Goal: Information Seeking & Learning: Find specific fact

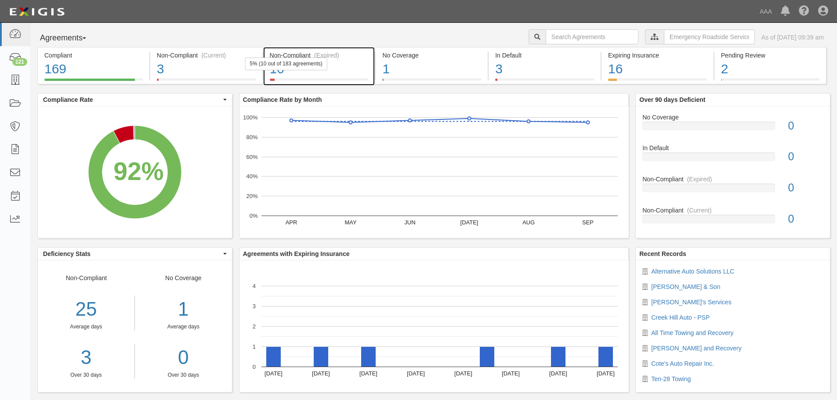
click at [328, 69] on div "10" at bounding box center [319, 69] width 99 height 19
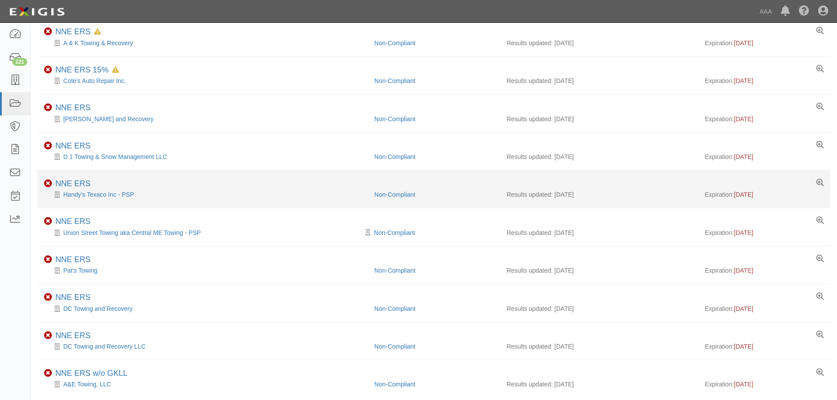
scroll to position [108, 0]
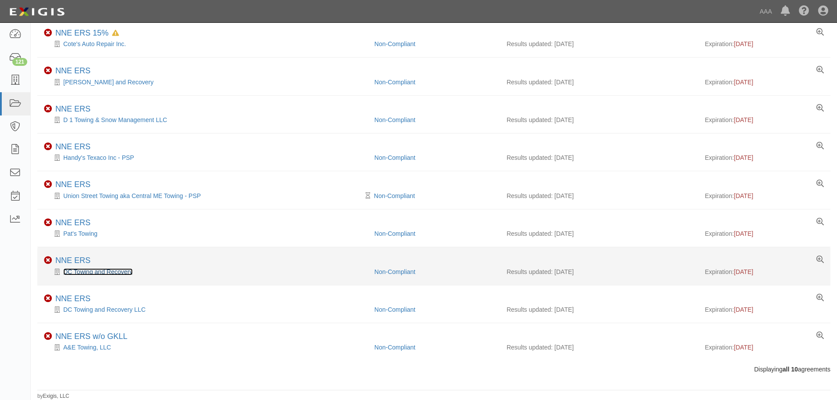
click at [121, 275] on link "DC Towing and Recovery" at bounding box center [97, 271] width 69 height 7
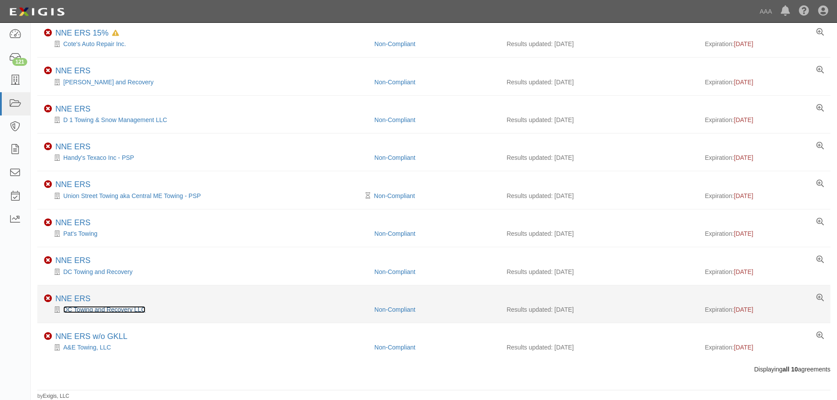
click at [87, 311] on link "DC Towing and Recovery LLC" at bounding box center [104, 309] width 82 height 7
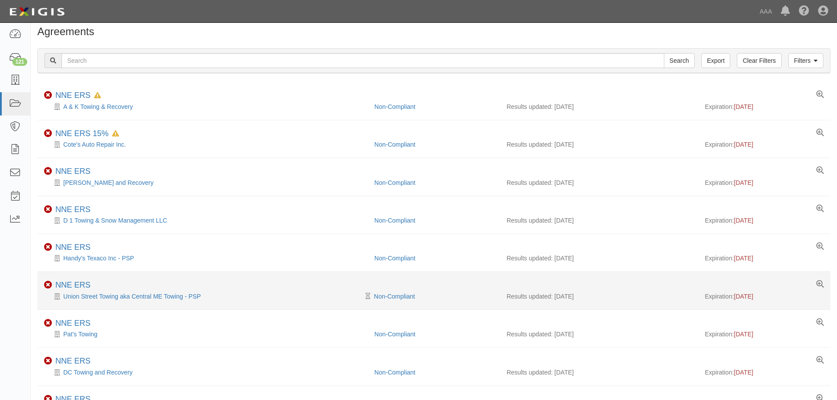
scroll to position [88, 0]
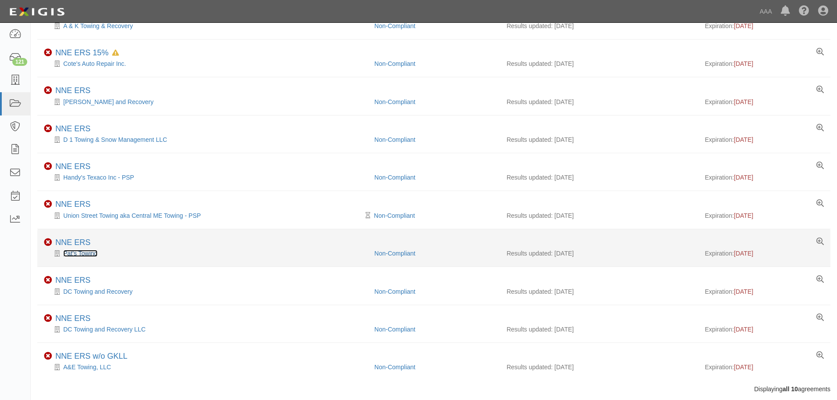
click at [86, 252] on link "Pat's Towing" at bounding box center [80, 253] width 34 height 7
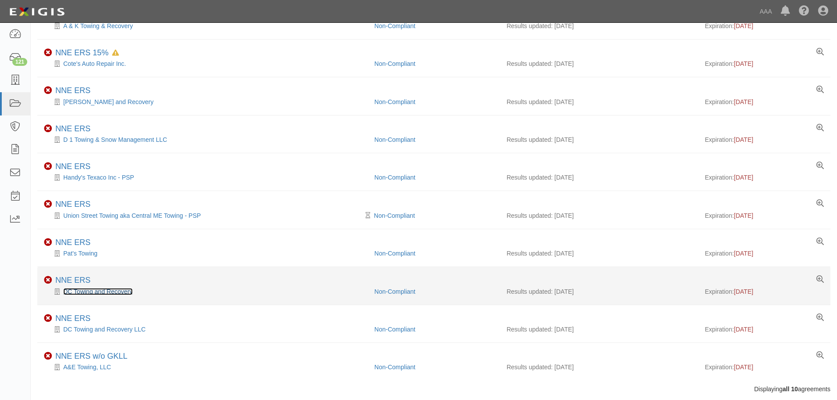
click at [87, 289] on link "DC Towing and Recovery" at bounding box center [97, 291] width 69 height 7
click at [93, 294] on link "DC Towing and Recovery" at bounding box center [97, 291] width 69 height 7
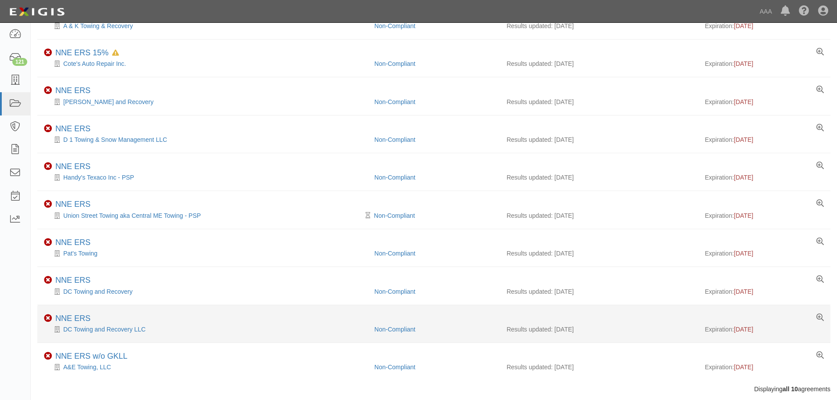
click at [83, 336] on li "Non-Compliant NNE ERS DC Towing and Recovery LLC Non-Compliant Results updated:…" at bounding box center [433, 324] width 793 height 38
click at [85, 333] on div "DC Towing and Recovery LLC" at bounding box center [206, 329] width 324 height 9
click at [85, 331] on link "DC Towing and Recovery LLC" at bounding box center [104, 329] width 82 height 7
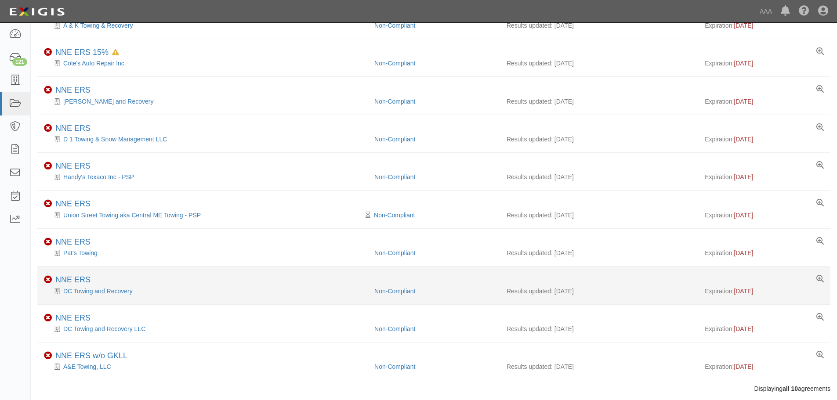
scroll to position [108, 0]
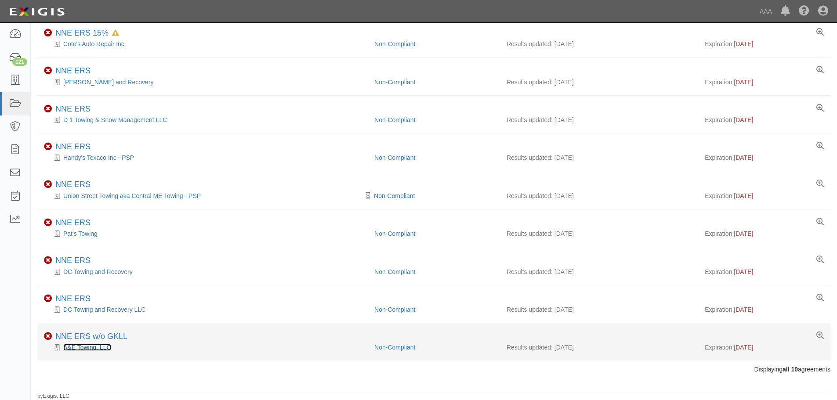
click at [96, 347] on link "A&E Towing, LLC" at bounding box center [87, 347] width 48 height 7
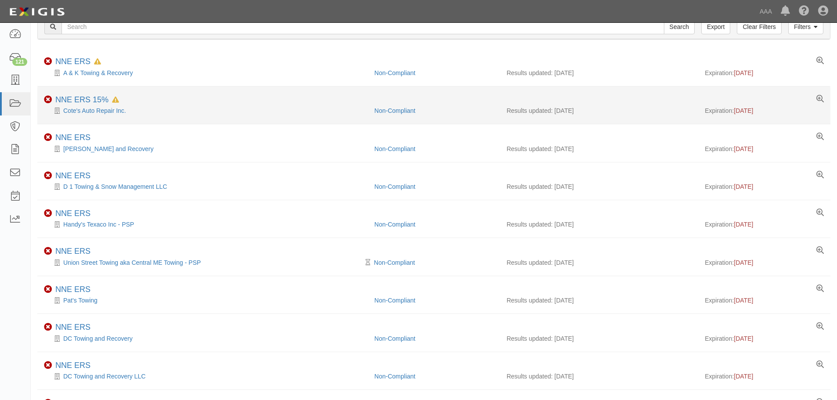
scroll to position [0, 0]
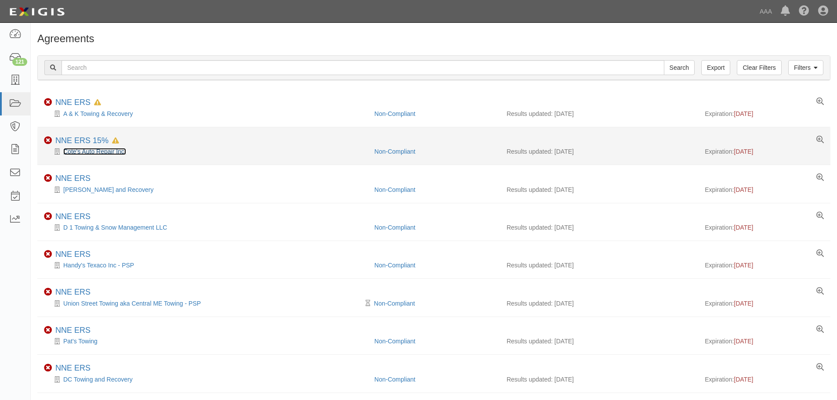
click at [102, 155] on link "Cote's Auto Repair Inc." at bounding box center [94, 151] width 63 height 7
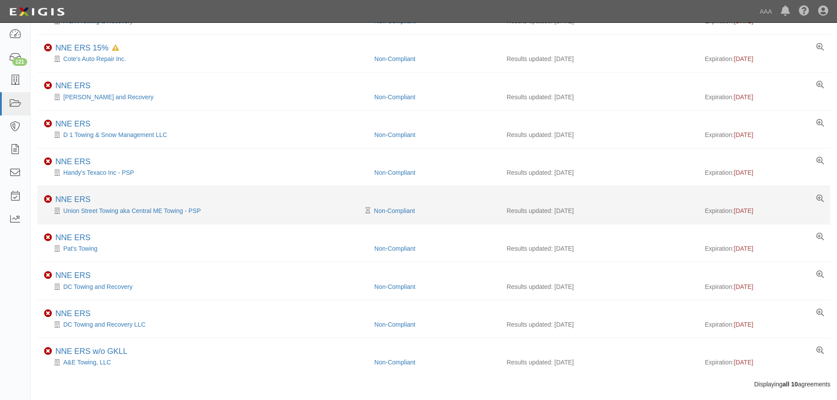
scroll to position [108, 0]
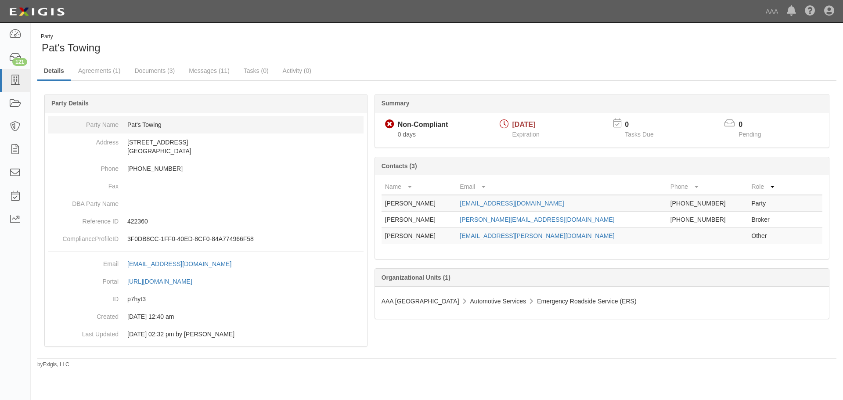
click at [159, 125] on dd "Pat's Towing" at bounding box center [205, 125] width 315 height 18
drag, startPoint x: 123, startPoint y: 51, endPoint x: 39, endPoint y: 49, distance: 84.4
click at [39, 49] on div "Party Pat's Towing" at bounding box center [233, 44] width 393 height 22
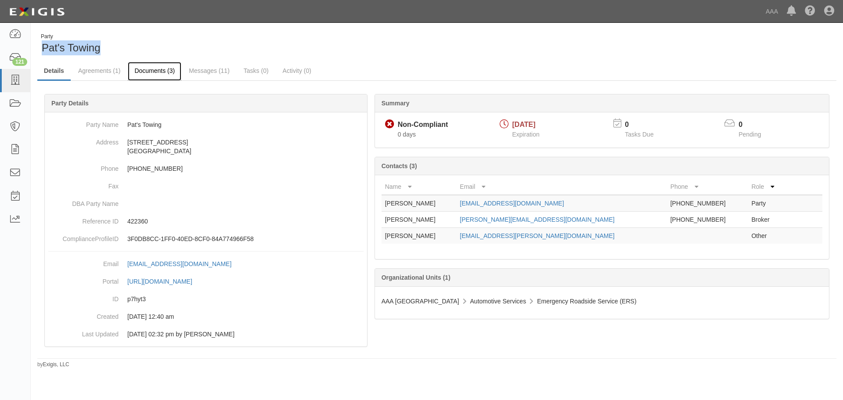
click at [138, 68] on link "Documents (3)" at bounding box center [155, 71] width 54 height 19
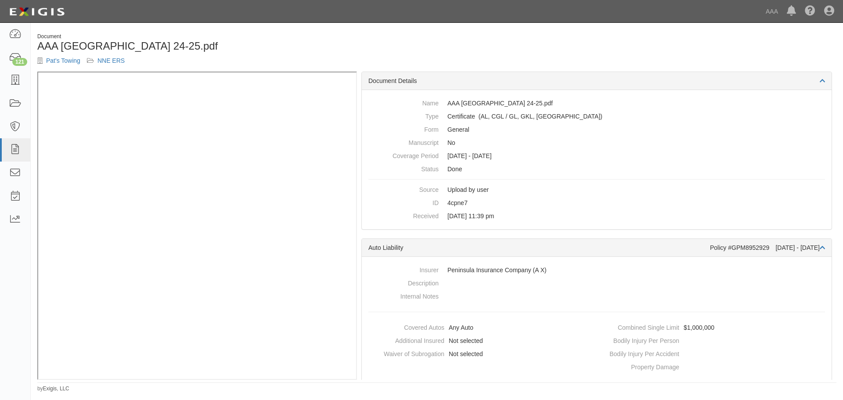
click at [654, 33] on div "Document AAA [GEOGRAPHIC_DATA] 24-25.pdf Pat's Towing NNE ERS" at bounding box center [437, 52] width 813 height 39
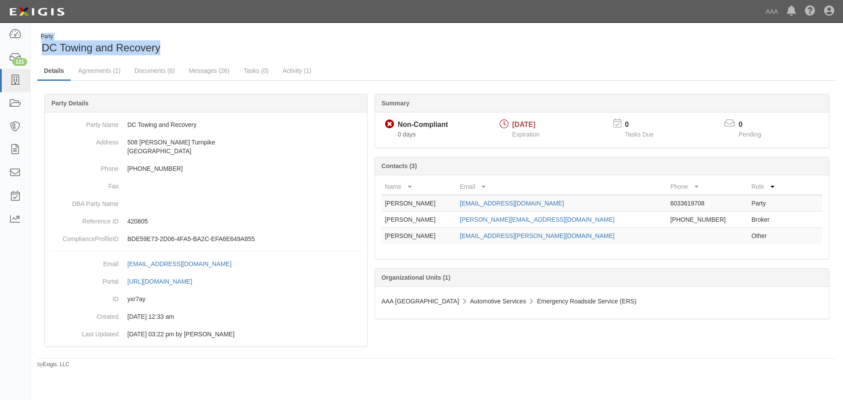
drag, startPoint x: 192, startPoint y: 48, endPoint x: 36, endPoint y: 44, distance: 156.4
click at [36, 44] on div "Party DC Towing and Recovery" at bounding box center [234, 44] width 406 height 22
drag, startPoint x: 54, startPoint y: 49, endPoint x: 61, endPoint y: 49, distance: 6.1
click at [55, 49] on span "DC Towing and Recovery" at bounding box center [101, 48] width 119 height 12
click at [169, 49] on div "Party DC Towing and Recovery" at bounding box center [233, 44] width 393 height 22
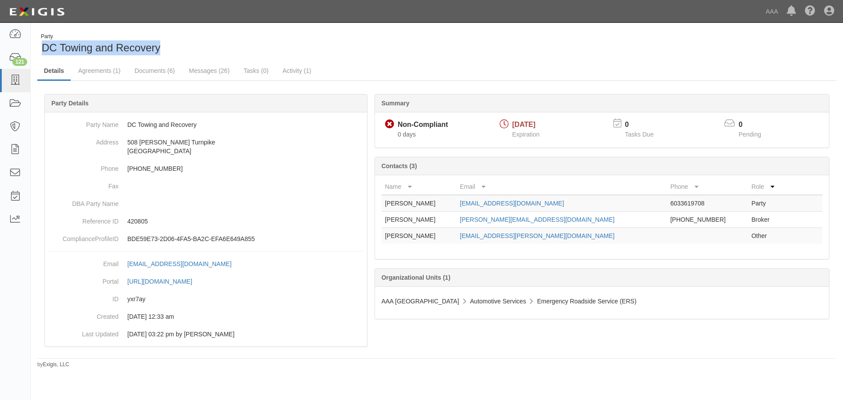
drag, startPoint x: 169, startPoint y: 49, endPoint x: 48, endPoint y: 51, distance: 120.4
click at [48, 51] on div "Party DC Towing and Recovery" at bounding box center [233, 44] width 393 height 22
click at [163, 78] on link "Documents (6)" at bounding box center [155, 71] width 54 height 19
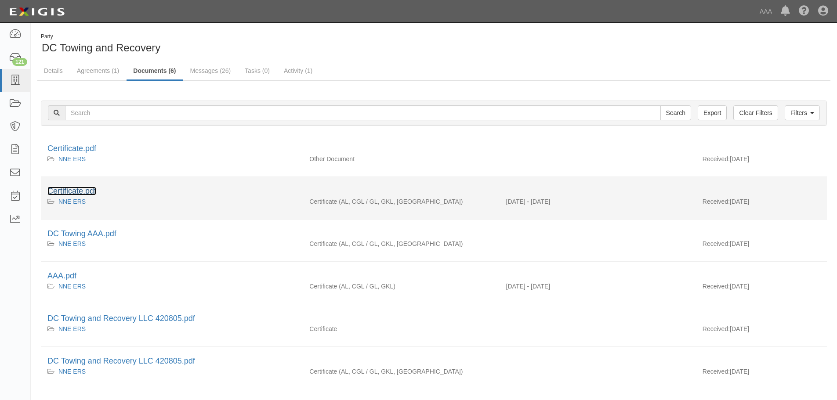
click at [74, 189] on link "Certificate.pdf" at bounding box center [71, 191] width 49 height 9
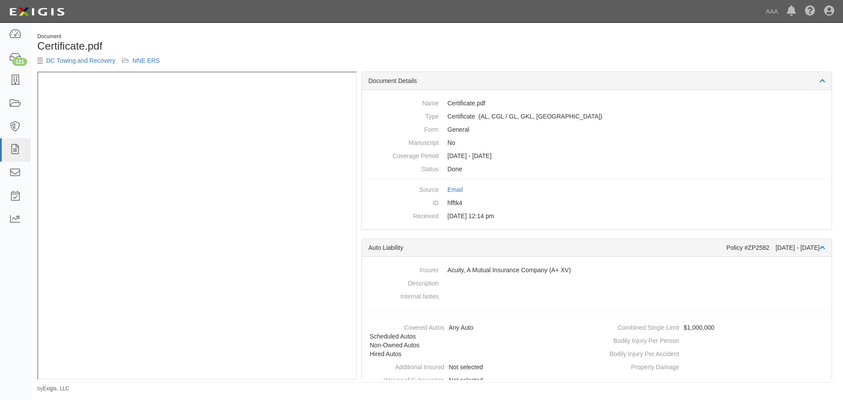
click at [593, 42] on div "Document Certificate.pdf DC Towing and Recovery NNE ERS" at bounding box center [437, 52] width 813 height 39
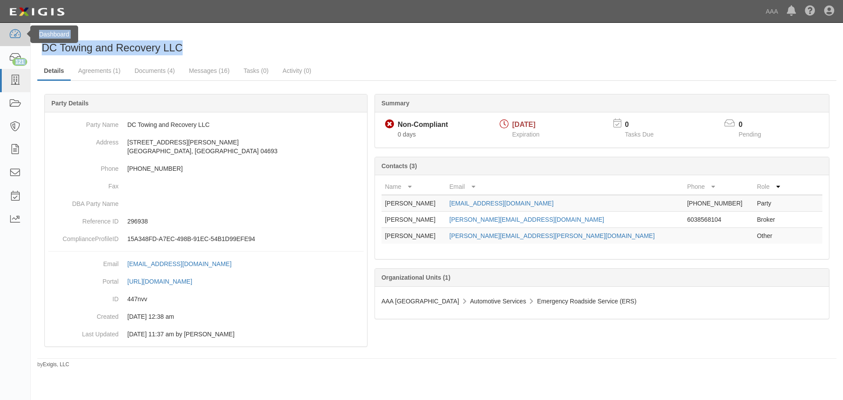
drag, startPoint x: 92, startPoint y: 43, endPoint x: 26, endPoint y: 44, distance: 65.5
click at [26, 44] on body "Toggle navigation Dashboard 121 Inbox Parties Agreements Coverages Documents Me…" at bounding box center [421, 193] width 843 height 387
drag, startPoint x: 79, startPoint y: 53, endPoint x: 154, endPoint y: 54, distance: 75.1
click at [80, 53] on span "DC Towing and Recovery LLC" at bounding box center [112, 48] width 141 height 12
click at [173, 48] on span "DC Towing and Recovery LLC" at bounding box center [112, 48] width 141 height 12
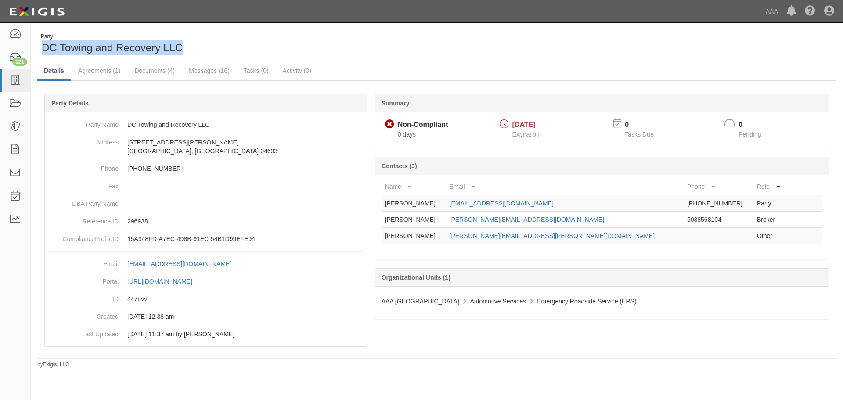
drag, startPoint x: 195, startPoint y: 48, endPoint x: 45, endPoint y: 49, distance: 150.2
click at [45, 49] on div "Party DC Towing and Recovery LLC" at bounding box center [233, 44] width 393 height 22
click at [165, 69] on link "Documents (4)" at bounding box center [155, 71] width 54 height 19
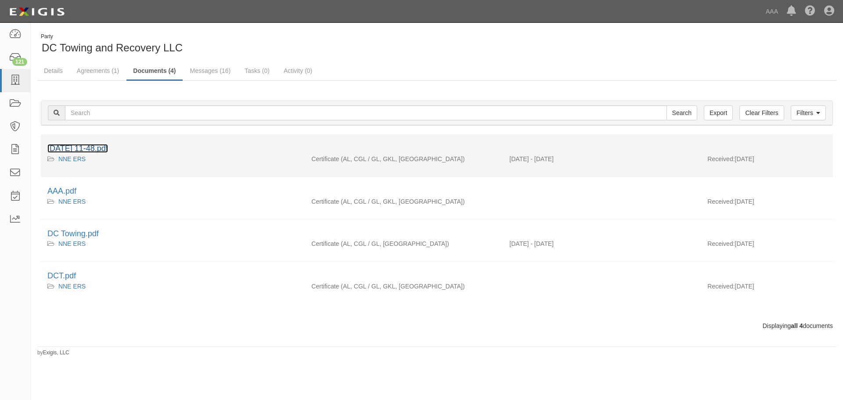
click at [87, 150] on link "[DATE] 11-48.pdf" at bounding box center [77, 148] width 61 height 9
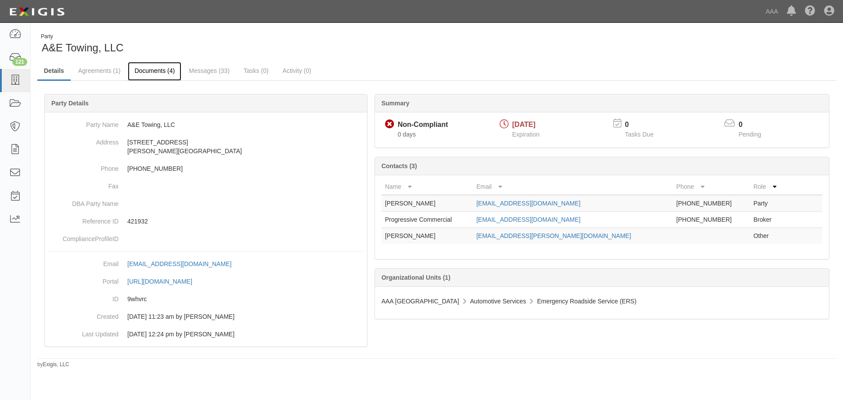
click at [162, 75] on link "Documents (4)" at bounding box center [155, 71] width 54 height 19
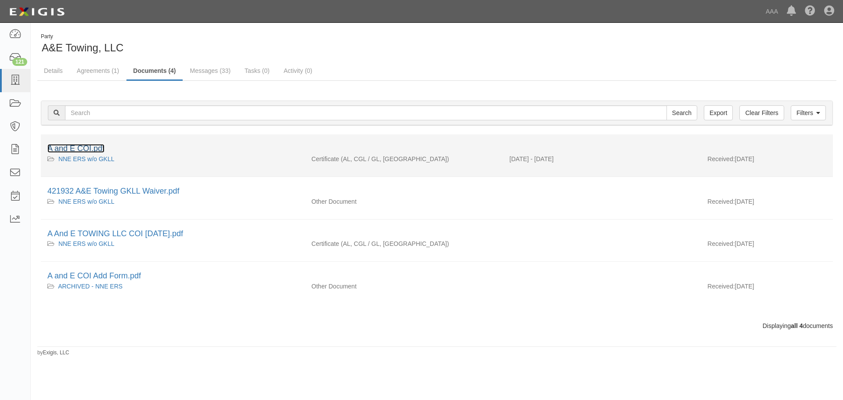
click at [80, 152] on link "A and E COI.pdf" at bounding box center [75, 148] width 57 height 9
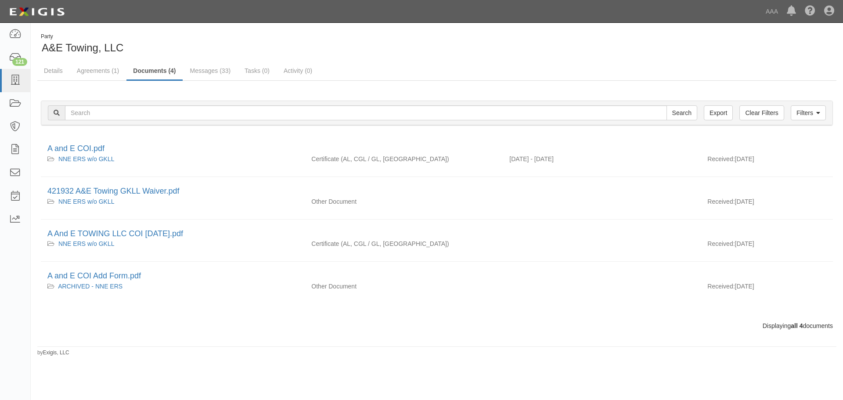
click at [562, 65] on ul "Details Agreements (1) Documents (4) Messages (33) Tasks (0) Activity (0)" at bounding box center [436, 71] width 799 height 19
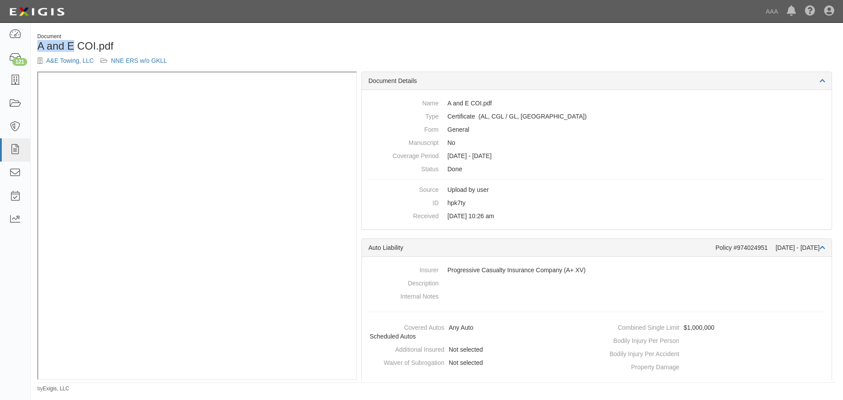
drag, startPoint x: 75, startPoint y: 47, endPoint x: 36, endPoint y: 48, distance: 38.2
click at [36, 48] on div "Document A and E COI.pdf A&E Towing, LLC NNE ERS w/o GKLL" at bounding box center [234, 52] width 406 height 39
copy h1 "A and E"
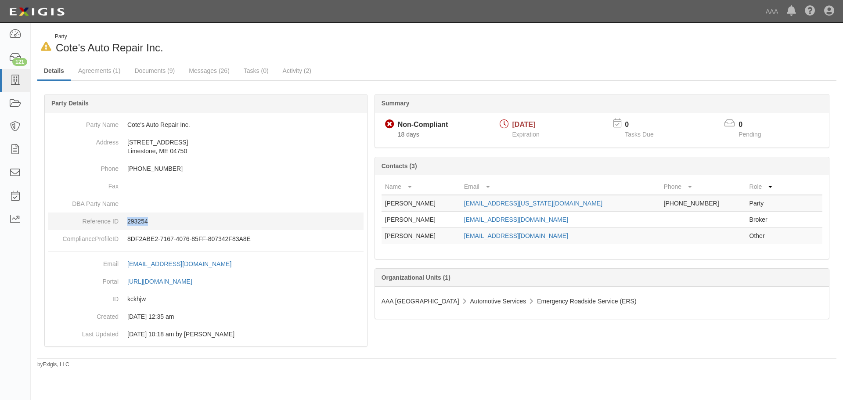
drag, startPoint x: 139, startPoint y: 224, endPoint x: 125, endPoint y: 224, distance: 14.1
click at [125, 224] on dd "293254" at bounding box center [205, 222] width 315 height 18
copy p "293254"
